Goal: Task Accomplishment & Management: Manage account settings

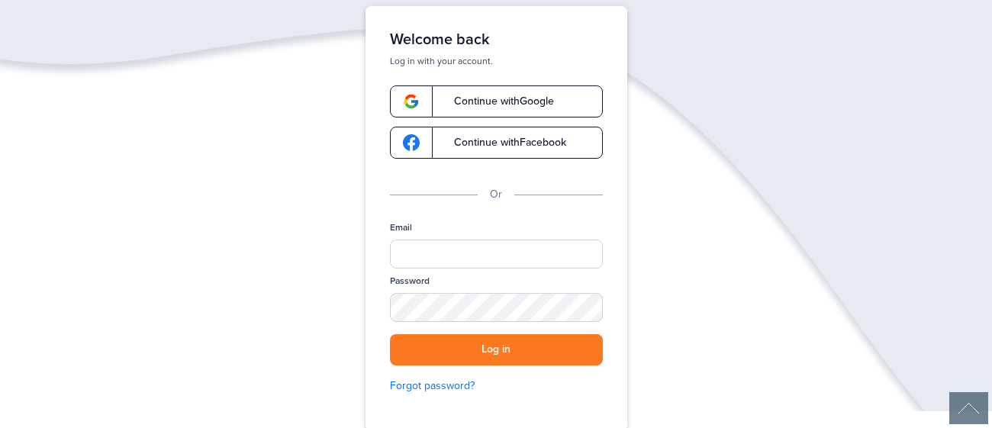
scroll to position [87, 0]
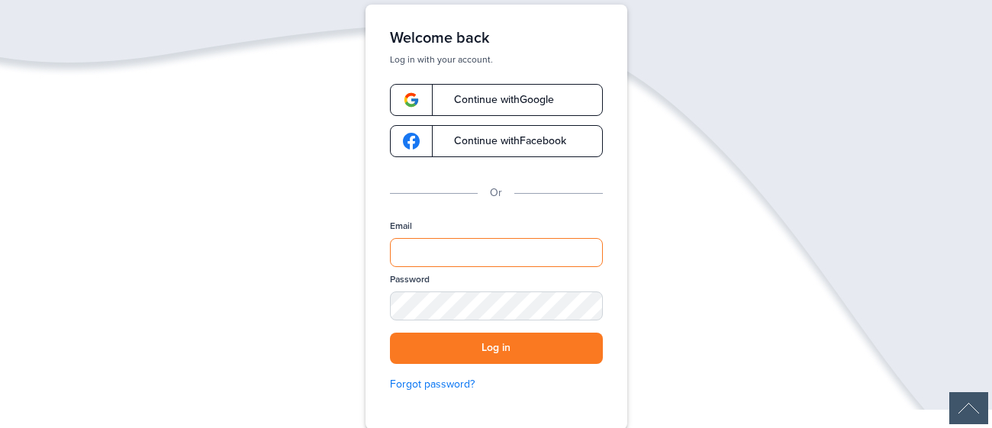
click at [503, 245] on input "Email" at bounding box center [496, 252] width 213 height 29
type input "**********"
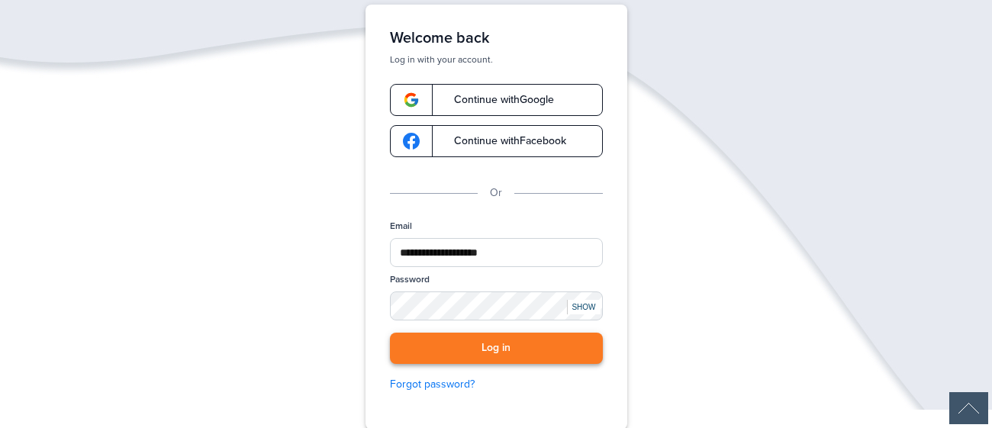
click at [505, 353] on button "Log in" at bounding box center [496, 348] width 213 height 31
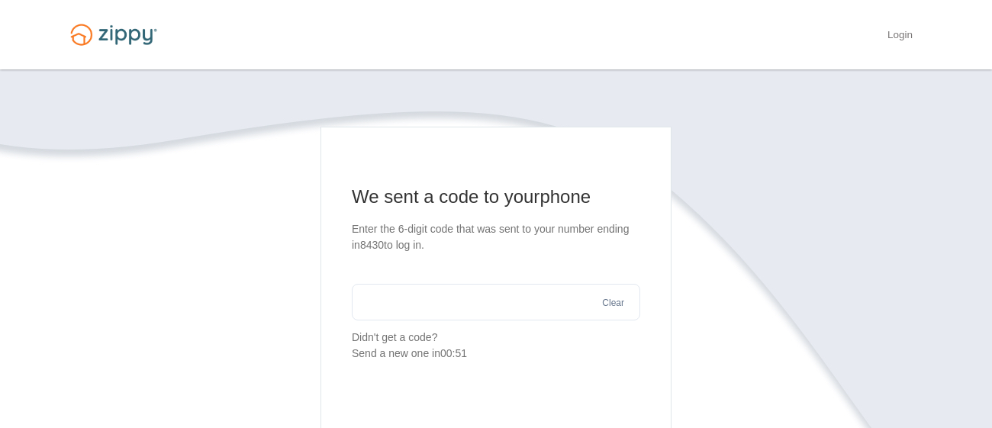
click at [401, 301] on input "text" at bounding box center [496, 302] width 288 height 37
type input "******"
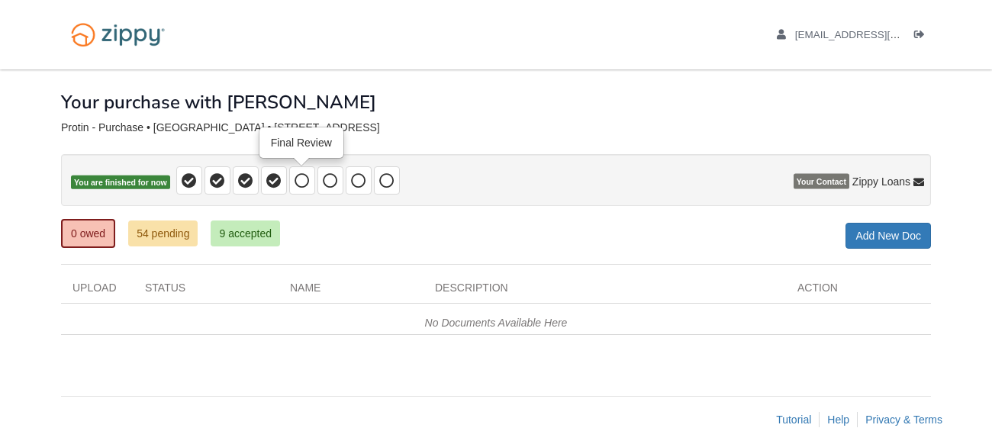
click at [303, 182] on icon at bounding box center [302, 180] width 15 height 15
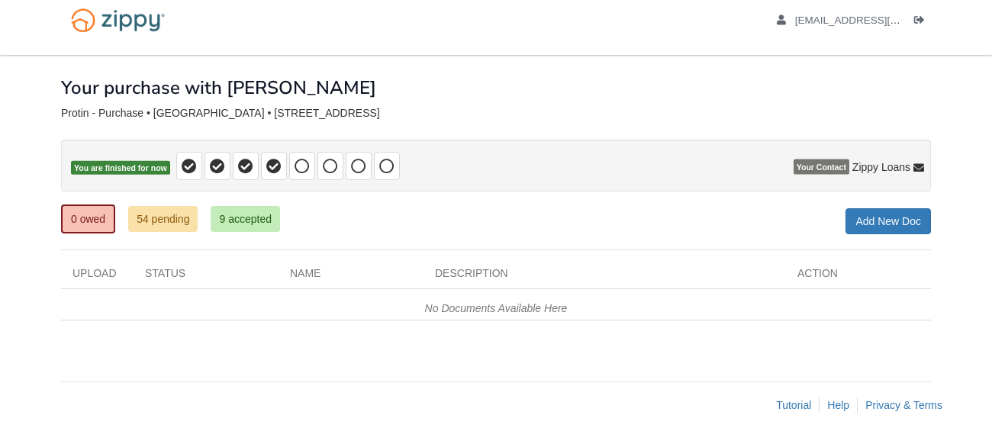
scroll to position [30, 0]
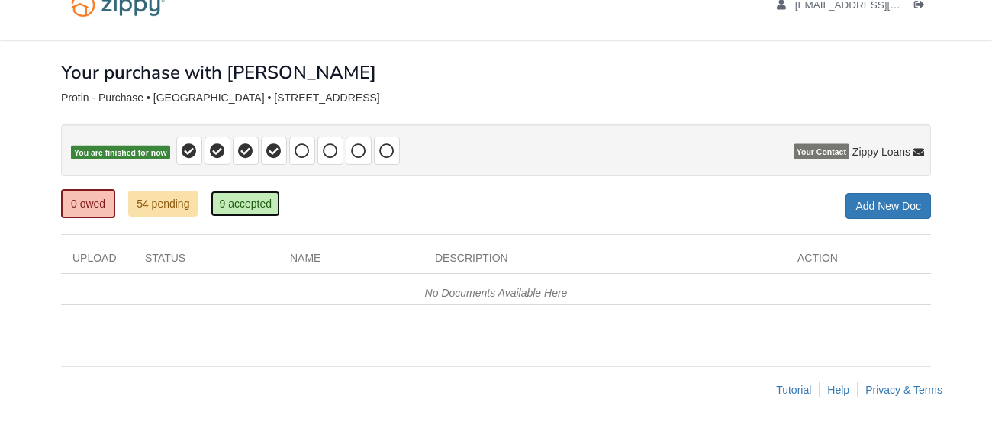
click at [255, 202] on link "9 accepted" at bounding box center [245, 204] width 69 height 26
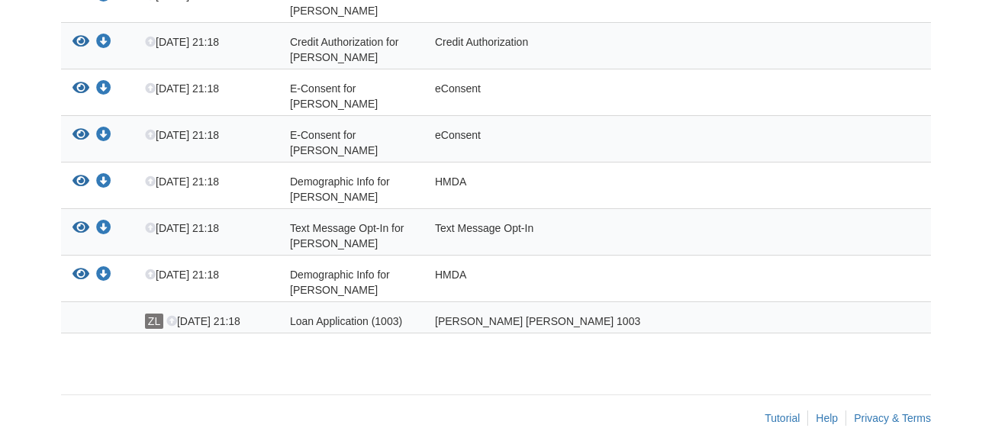
scroll to position [414, 0]
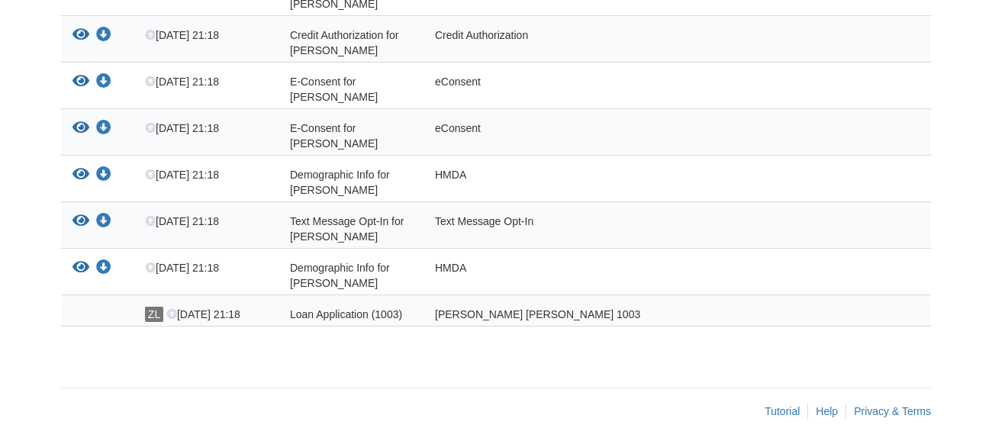
drag, startPoint x: 991, startPoint y: 57, endPoint x: 953, endPoint y: 275, distance: 220.8
click at [953, 275] on html "dinaprotin@gmail.com Logout" at bounding box center [496, 17] width 992 height 863
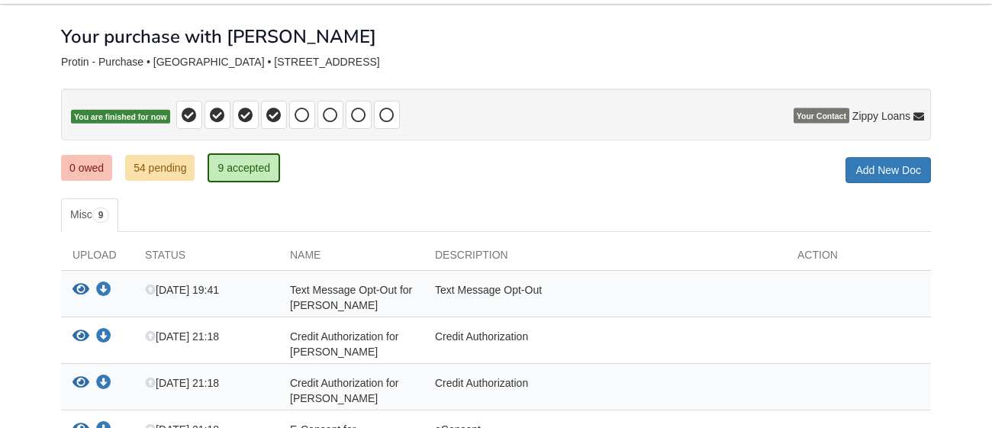
scroll to position [0, 0]
